Goal: Communication & Community: Answer question/provide support

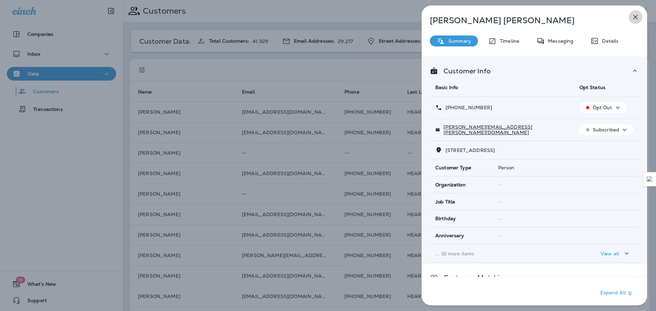
click at [638, 16] on icon "button" at bounding box center [635, 17] width 8 height 8
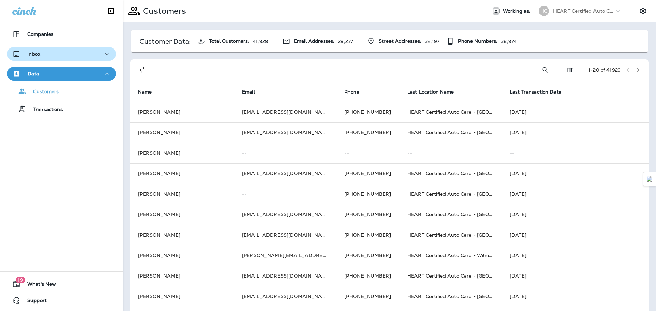
click at [93, 53] on div "Inbox" at bounding box center [61, 54] width 98 height 9
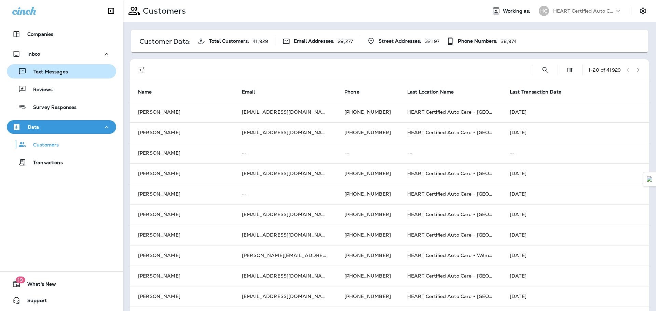
click at [69, 70] on div "Text Messages" at bounding box center [62, 71] width 104 height 10
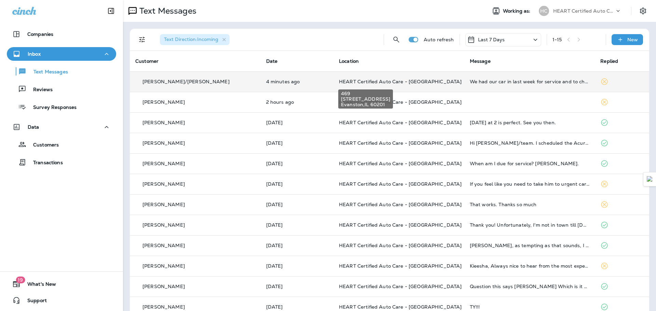
click at [393, 81] on span "HEART Certified Auto Care - [GEOGRAPHIC_DATA]" at bounding box center [400, 82] width 123 height 6
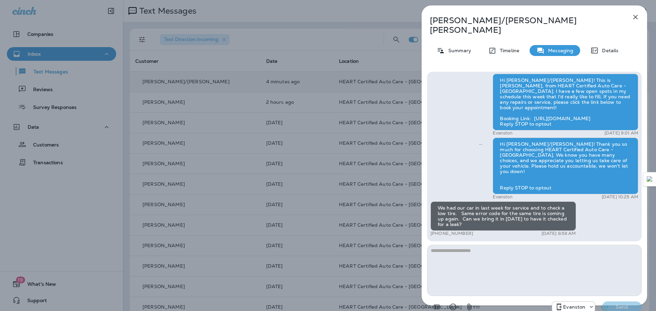
click at [508, 204] on div "We had our car in last week for service and to check a low tire. Same error cod…" at bounding box center [502, 216] width 145 height 29
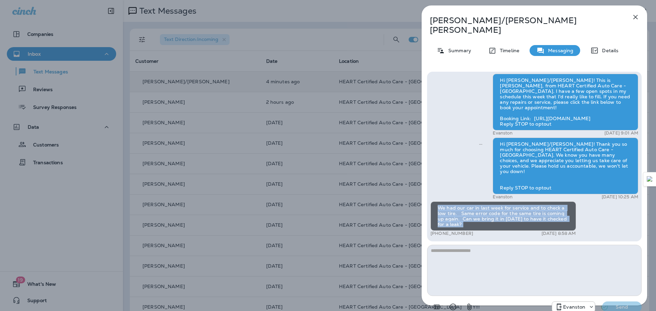
click at [508, 204] on div "We had our car in last week for service and to check a low tire. Same error cod…" at bounding box center [502, 216] width 145 height 29
click at [508, 203] on div "We had our car in last week for service and to check a low tire. Same error cod…" at bounding box center [502, 216] width 145 height 29
click at [465, 210] on div "We had our car in last week for service and to check a low tire. Same error cod…" at bounding box center [502, 216] width 145 height 29
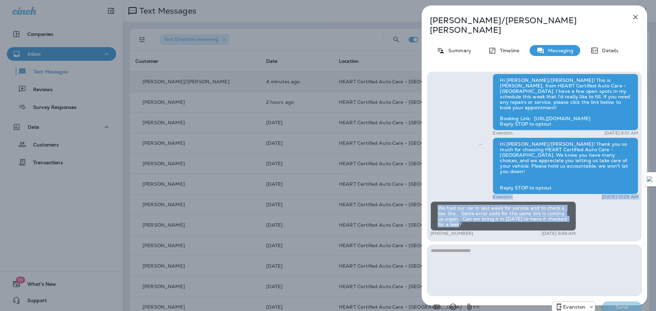
drag, startPoint x: 480, startPoint y: 213, endPoint x: 437, endPoint y: 186, distance: 49.8
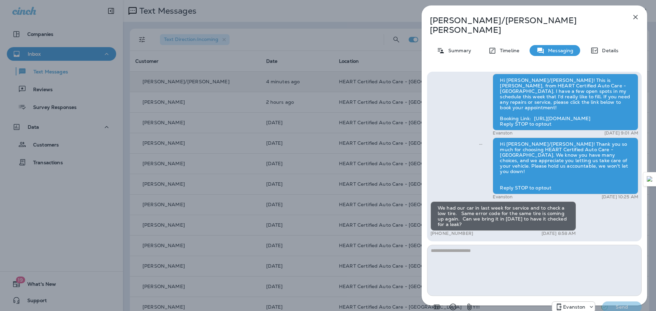
click at [281, 100] on div "[PERSON_NAME]/[PERSON_NAME] Summary Timeline Messaging Details Hi [PERSON_NAME]…" at bounding box center [328, 155] width 656 height 311
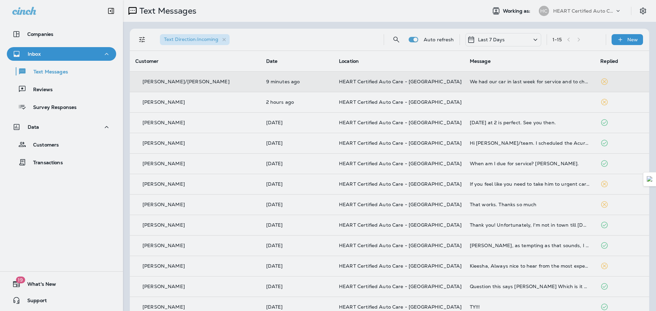
click at [245, 101] on div at bounding box center [365, 155] width 656 height 311
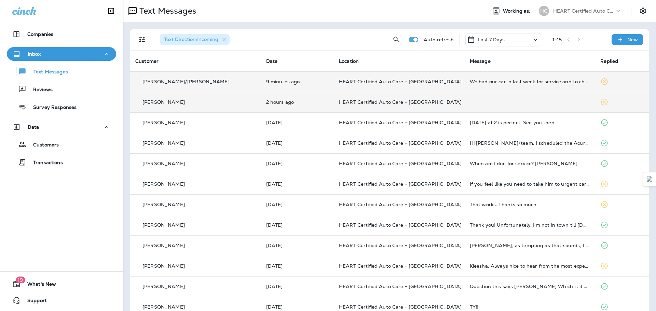
click at [229, 103] on div "[PERSON_NAME]" at bounding box center [195, 102] width 120 height 7
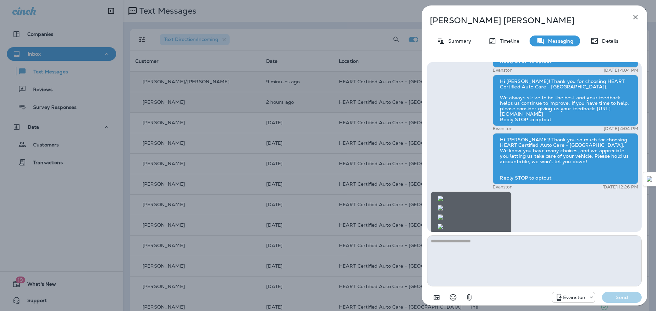
scroll to position [0, 0]
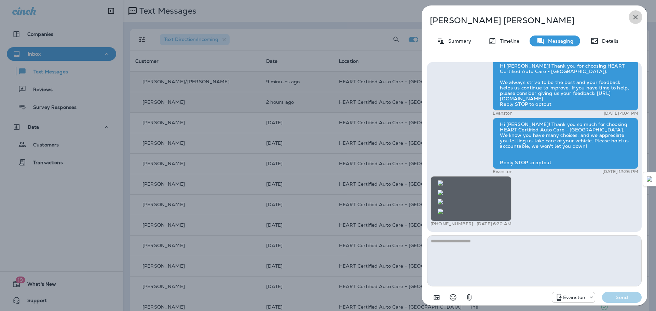
click at [635, 18] on icon "button" at bounding box center [635, 17] width 8 height 8
